Goal: Task Accomplishment & Management: Manage account settings

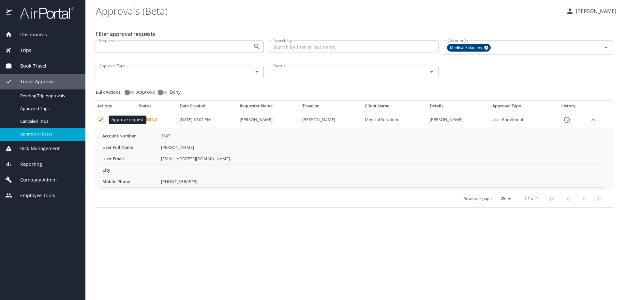
click at [101, 119] on icon "Approval table" at bounding box center [101, 119] width 6 height 6
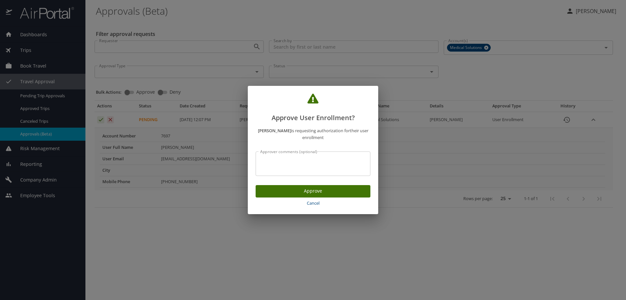
click at [320, 194] on span "Approve" at bounding box center [313, 191] width 104 height 8
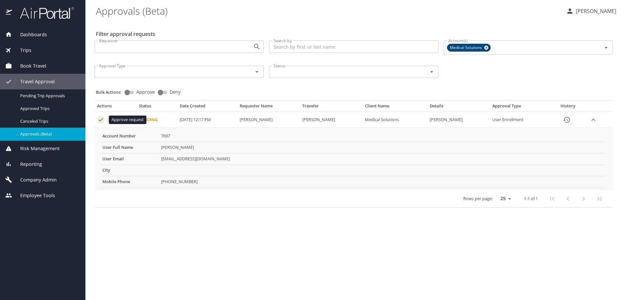
click at [103, 119] on icon "Approval table" at bounding box center [101, 119] width 4 height 3
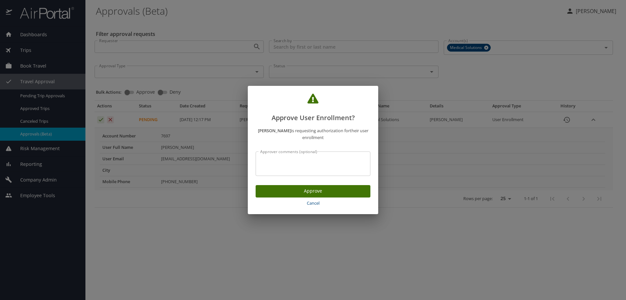
click at [294, 193] on span "Approve" at bounding box center [313, 191] width 104 height 8
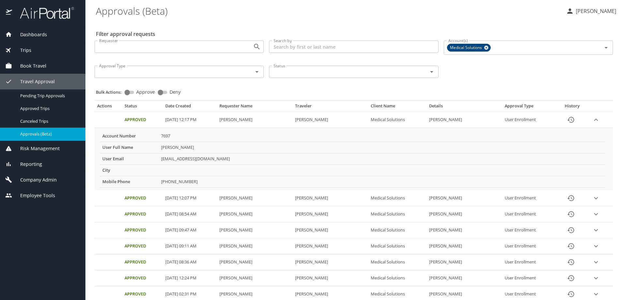
click at [287, 194] on td "[PERSON_NAME]" at bounding box center [255, 198] width 76 height 16
